Goal: Task Accomplishment & Management: Use online tool/utility

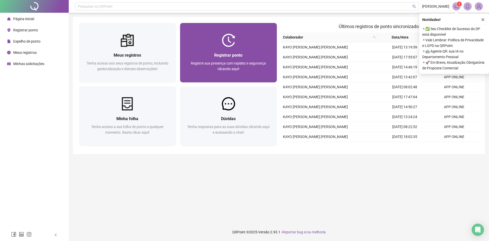
click at [233, 67] on span "Registre sua presença com rapidez e segurança clicando aqui!" at bounding box center [228, 66] width 75 height 10
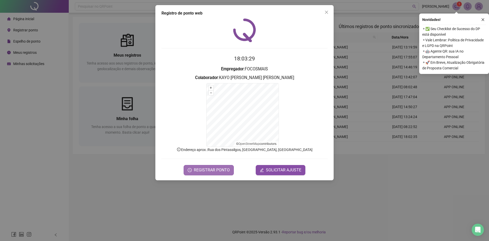
click at [201, 169] on span "REGISTRAR PONTO" at bounding box center [212, 170] width 36 height 6
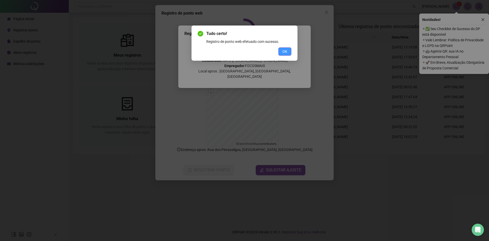
click at [286, 52] on span "OK" at bounding box center [284, 52] width 5 height 6
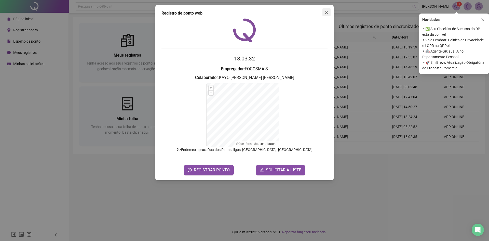
click at [327, 11] on icon "close" at bounding box center [326, 12] width 3 height 3
